Goal: Task Accomplishment & Management: Manage account settings

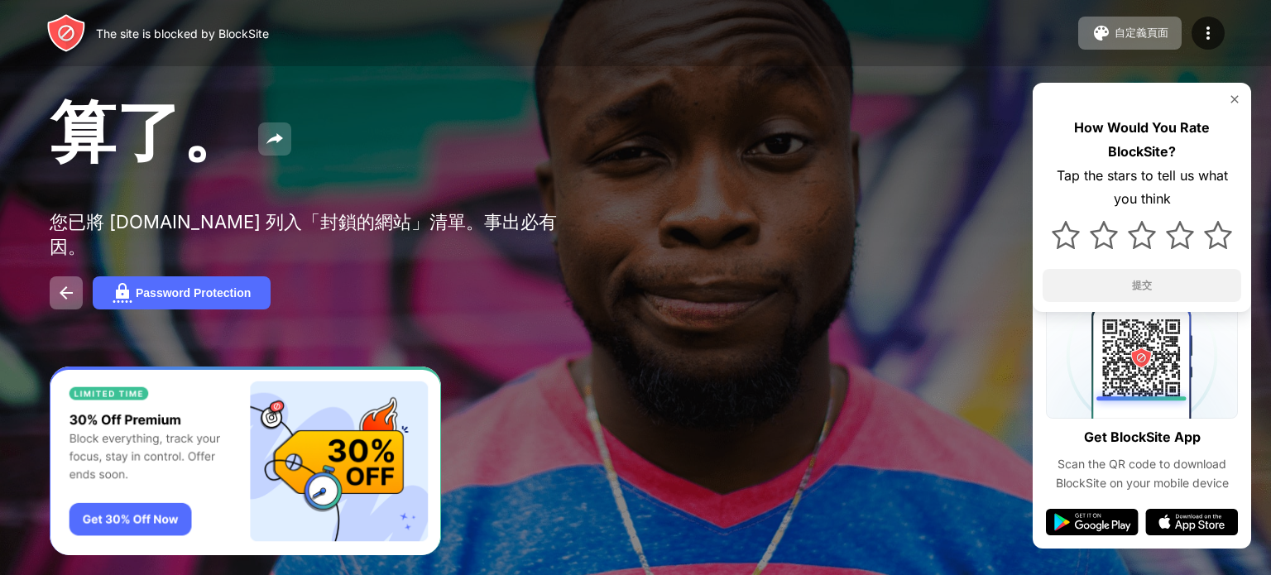
click at [268, 149] on img at bounding box center [275, 139] width 20 height 20
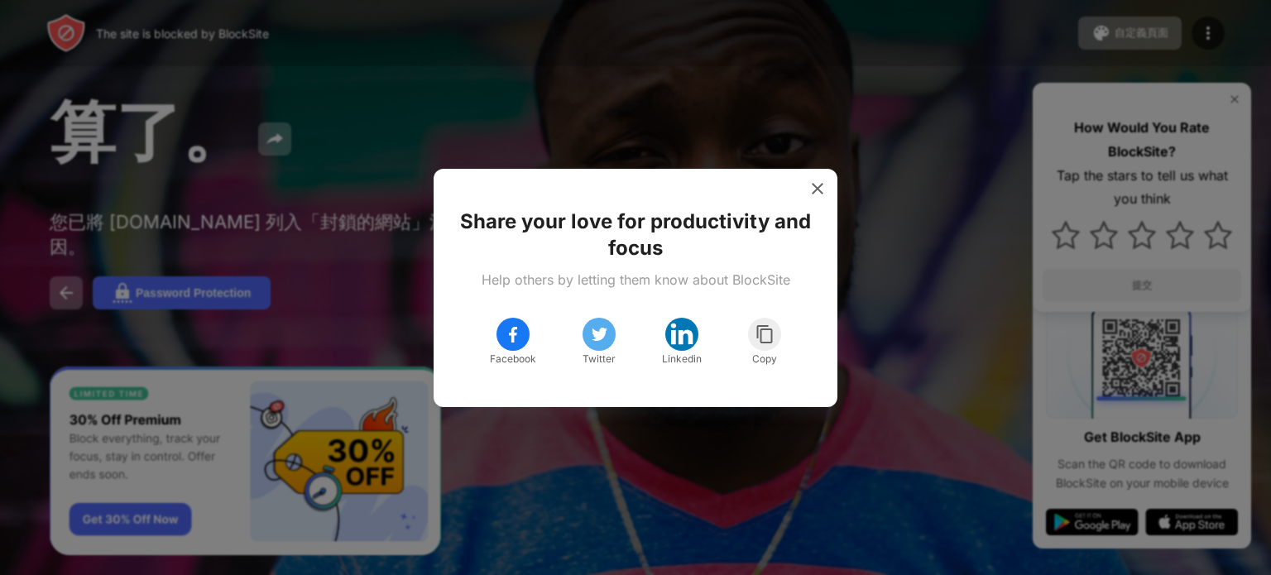
click at [810, 189] on img at bounding box center [817, 188] width 17 height 17
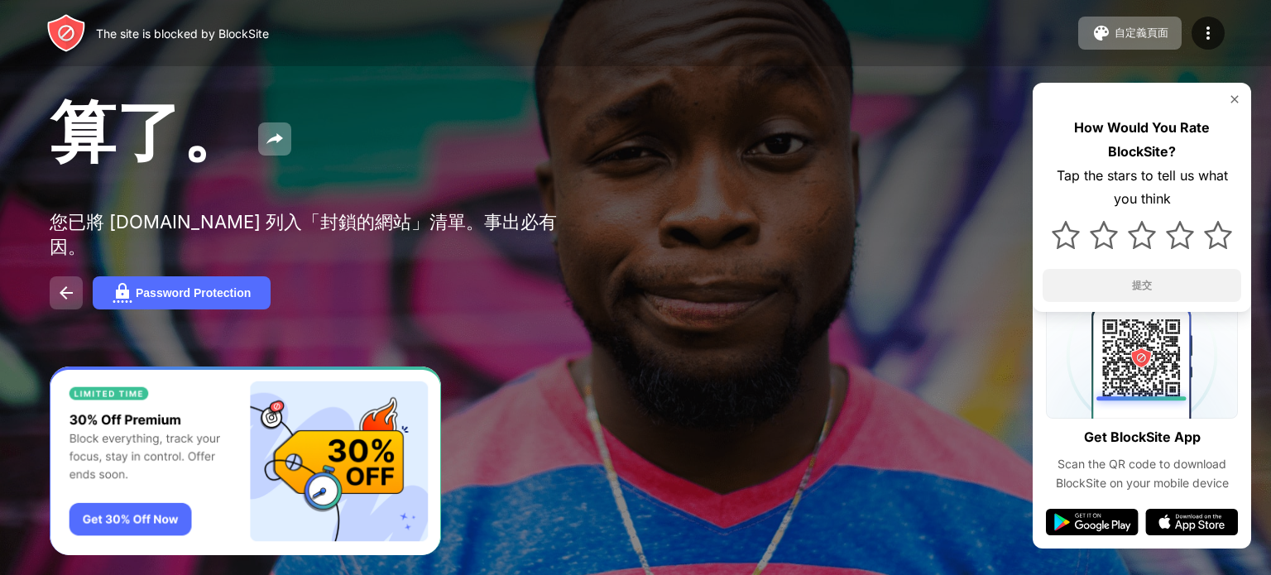
click at [55, 276] on button at bounding box center [66, 292] width 33 height 33
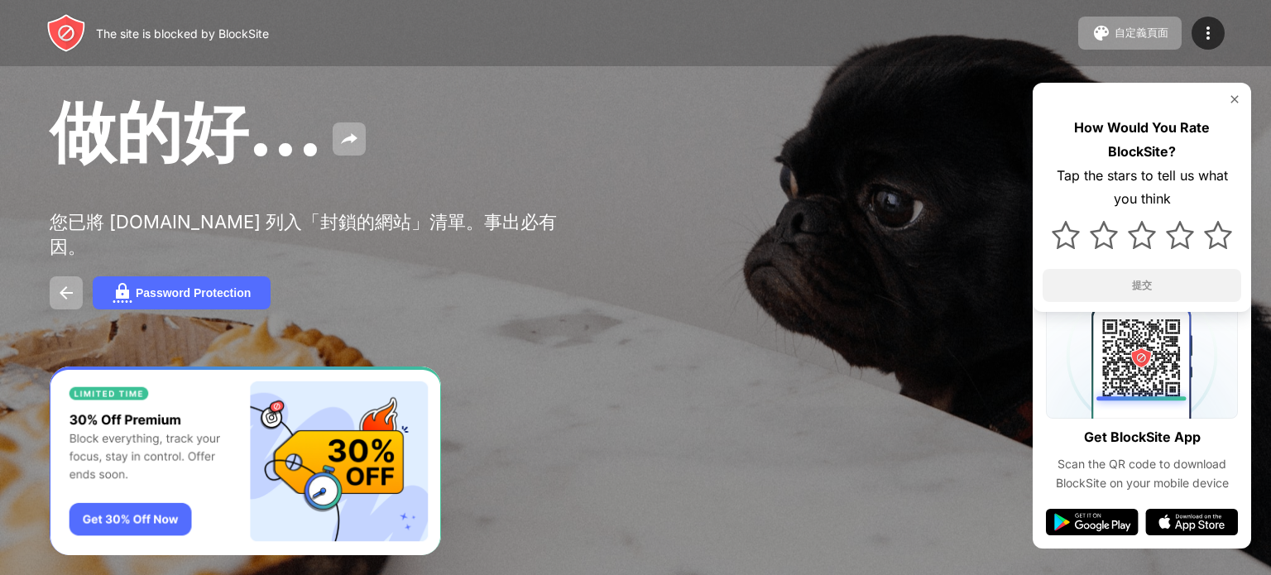
click at [1228, 33] on div "The site is blocked by [PERSON_NAME] 自定義頁面 編輯阻止列表 重新導向 自定義阻止頁面 Upgrade 密碼保護 Upg…" at bounding box center [635, 33] width 1271 height 66
click at [1228, 26] on div "The site is blocked by [PERSON_NAME] 自定義頁面 編輯阻止列表 重新導向 自定義阻止頁面 Upgrade 密碼保護 Upg…" at bounding box center [635, 33] width 1271 height 66
click at [1220, 29] on div at bounding box center [1207, 33] width 33 height 33
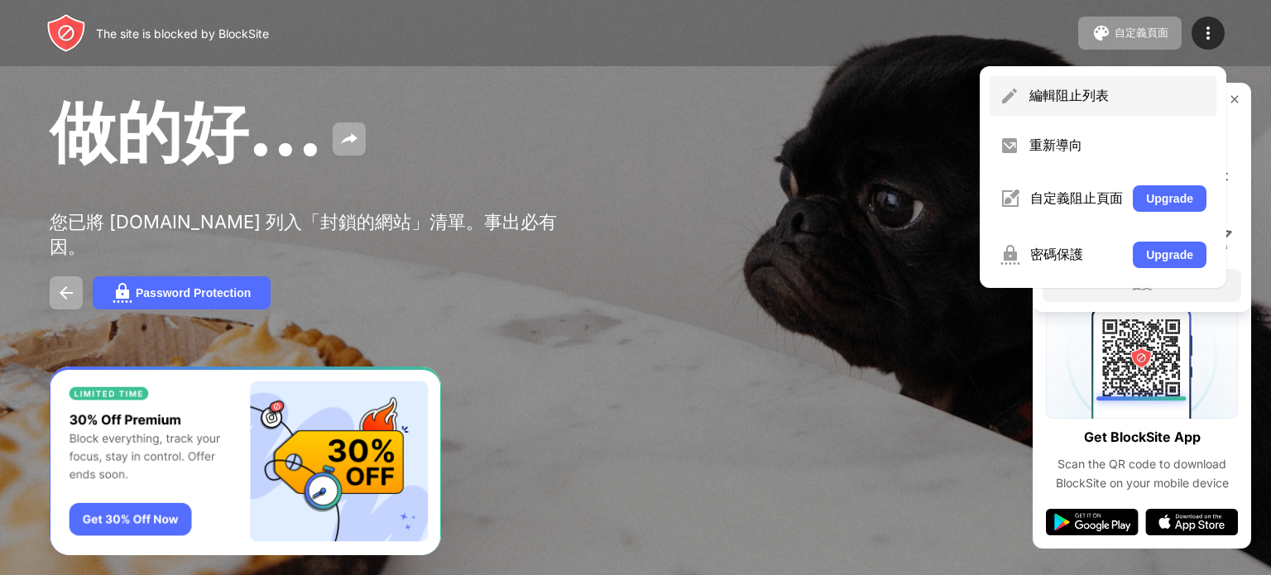
click at [1164, 90] on div "編輯阻止列表" at bounding box center [1117, 96] width 177 height 18
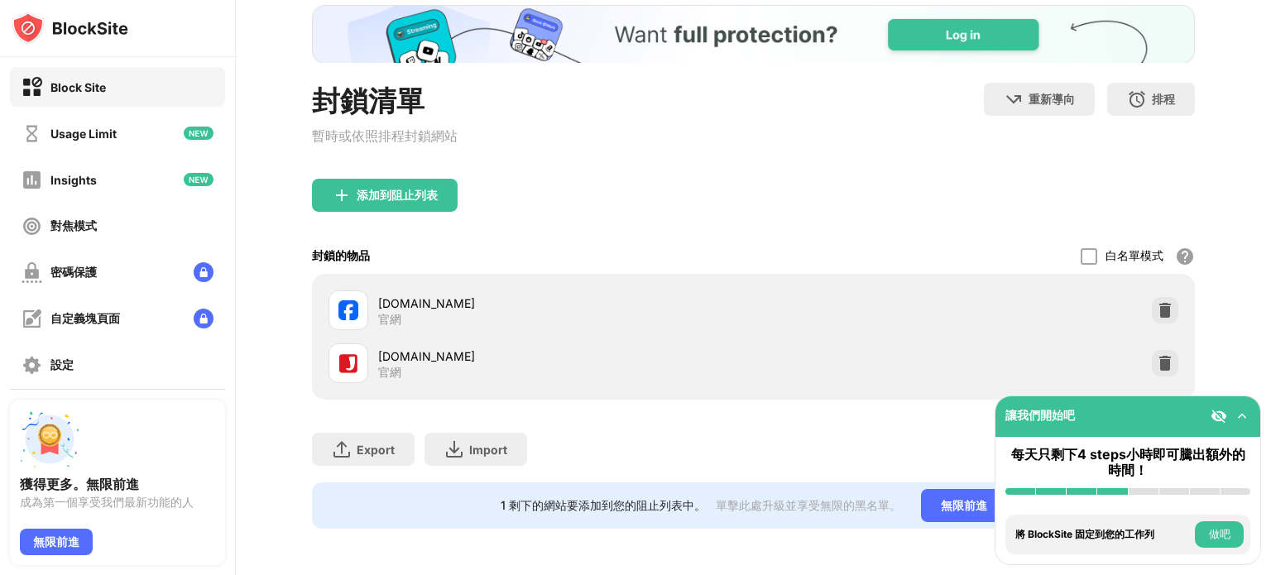
scroll to position [115, 0]
click at [1136, 345] on div "[DOMAIN_NAME] 官網" at bounding box center [753, 363] width 863 height 53
click at [1157, 355] on img at bounding box center [1165, 363] width 17 height 17
